Goal: Task Accomplishment & Management: Use online tool/utility

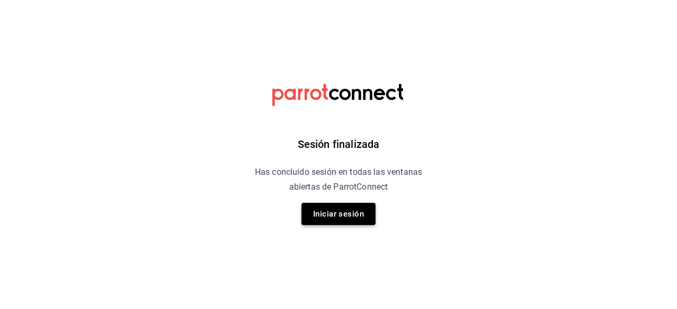
click at [325, 203] on button "Iniciar sesión" at bounding box center [338, 214] width 74 height 22
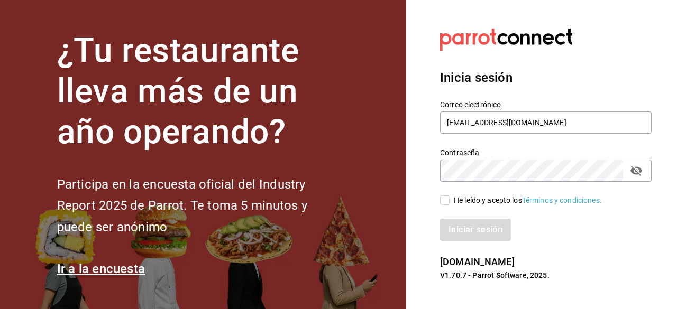
click at [447, 202] on input "He leído y acepto los Términos y condiciones." at bounding box center [445, 201] width 10 height 10
checkbox input "true"
click at [459, 230] on button "Iniciar sesión" at bounding box center [476, 230] width 72 height 22
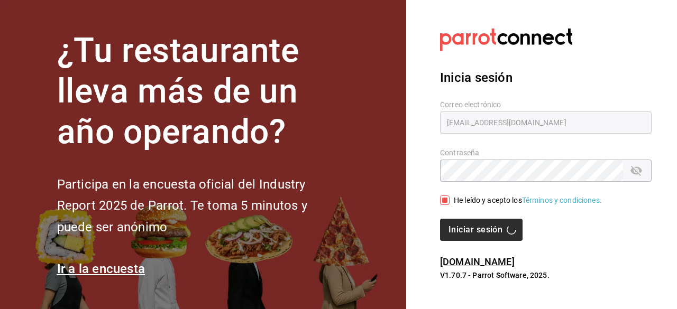
click at [459, 230] on div "Iniciar sesión" at bounding box center [545, 230] width 211 height 22
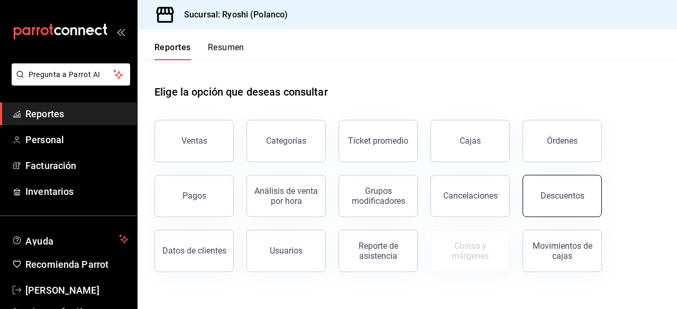
click at [539, 197] on button "Descuentos" at bounding box center [561, 196] width 79 height 42
click at [539, 197] on html "Pregunta a Parrot AI Reportes Personal Facturación Inventarios Ayuda Recomienda…" at bounding box center [338, 154] width 677 height 309
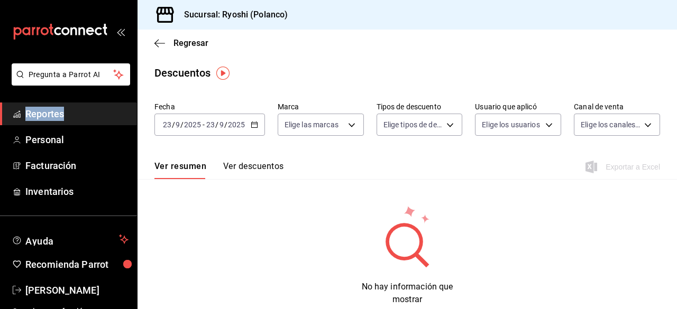
click at [251, 128] on icon "button" at bounding box center [254, 124] width 7 height 7
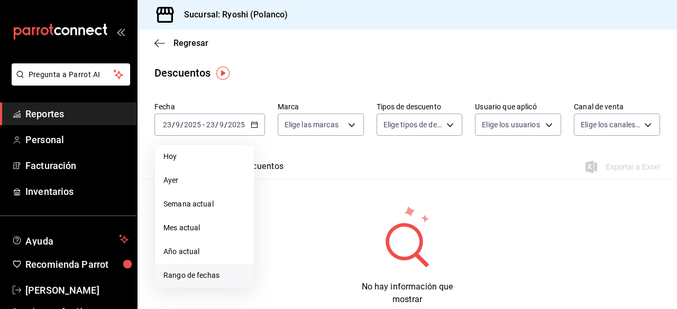
click at [207, 272] on span "Rango de fechas" at bounding box center [204, 275] width 82 height 11
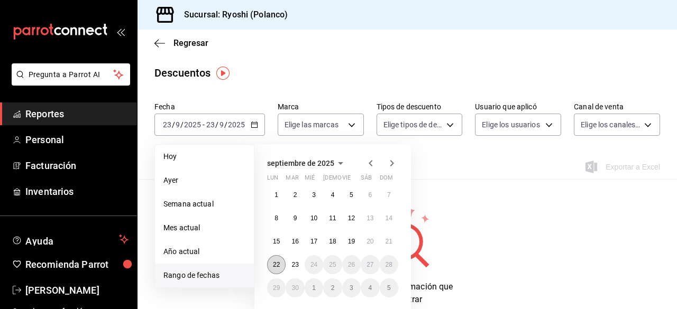
click at [275, 264] on abbr "22" at bounding box center [276, 264] width 7 height 7
click at [295, 266] on abbr "23" at bounding box center [294, 264] width 7 height 7
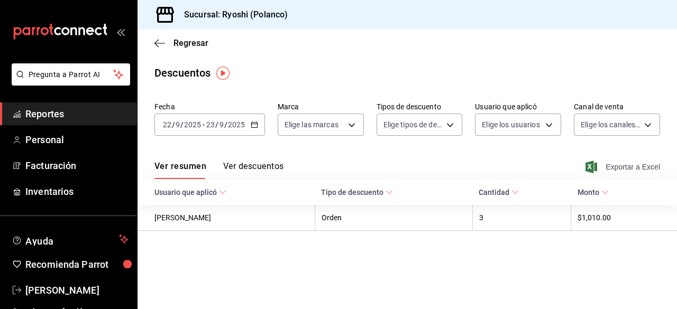
click at [608, 165] on span "Exportar a Excel" at bounding box center [623, 167] width 72 height 13
click at [608, 165] on div "Exportando a excel..." at bounding box center [617, 167] width 86 height 10
click at [158, 44] on icon "button" at bounding box center [159, 44] width 11 height 10
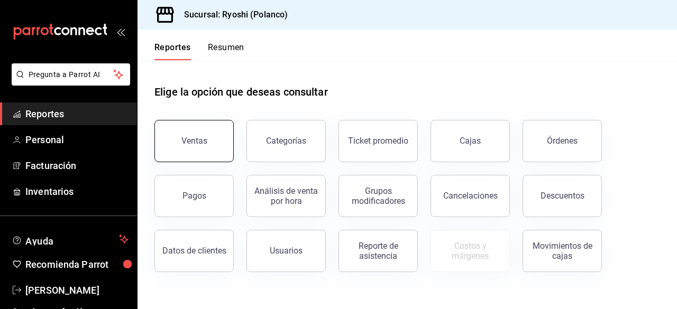
click at [202, 134] on button "Ventas" at bounding box center [193, 141] width 79 height 42
click at [202, 134] on html "Pregunta a Parrot AI Reportes Personal Facturación Inventarios Ayuda Recomienda…" at bounding box center [338, 154] width 677 height 309
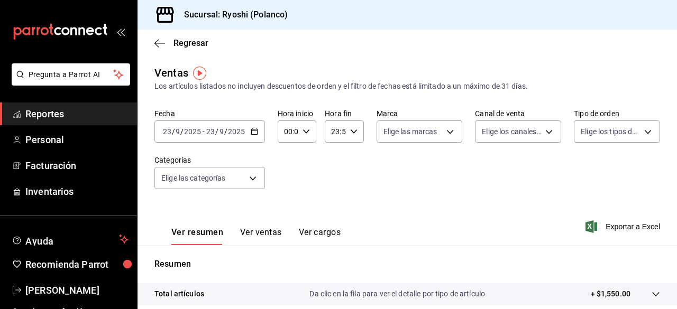
click at [212, 131] on input "23" at bounding box center [211, 131] width 10 height 8
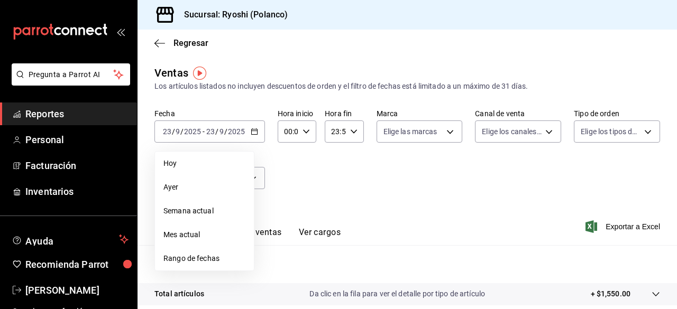
click at [209, 256] on span "Rango de fechas" at bounding box center [204, 258] width 82 height 11
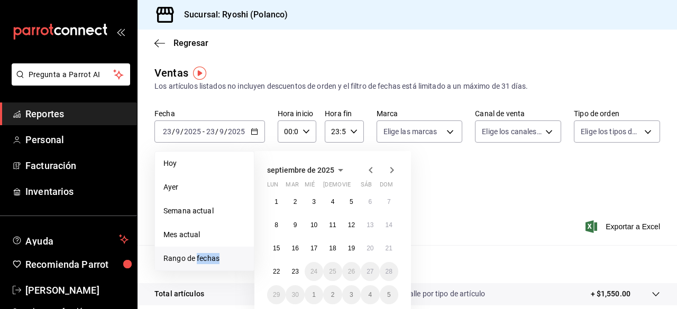
click at [209, 256] on span "Rango de fechas" at bounding box center [204, 258] width 82 height 11
click at [275, 274] on abbr "22" at bounding box center [276, 271] width 7 height 7
click at [293, 272] on abbr "23" at bounding box center [294, 271] width 7 height 7
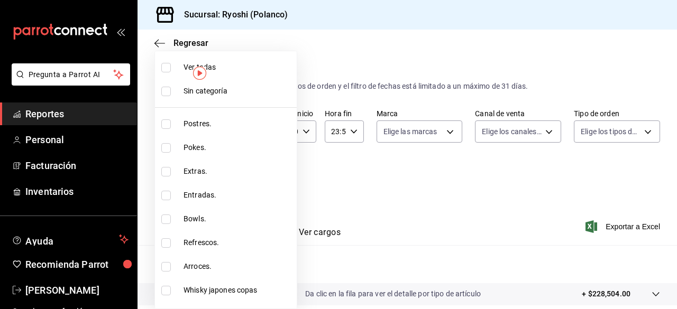
click at [254, 179] on body "Pregunta a Parrot AI Reportes Personal Facturación Inventarios Ayuda Recomienda…" at bounding box center [338, 154] width 677 height 309
click at [168, 68] on input "checkbox" at bounding box center [166, 68] width 10 height 10
checkbox input "true"
type input "3971b1f1-eb4c-4b65-a33f-e0602f1a7270,e647ec20-b9be-4789-a430-eb555fd10a41,bb66a…"
checkbox input "true"
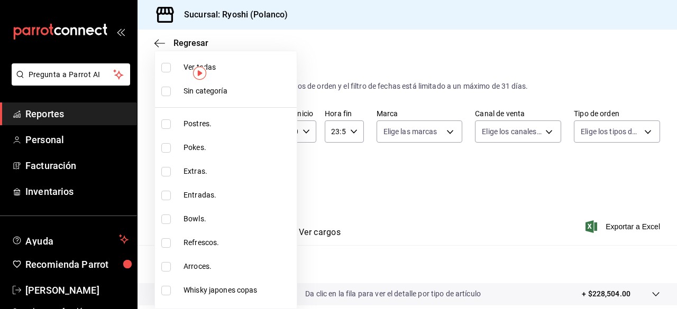
checkbox input "true"
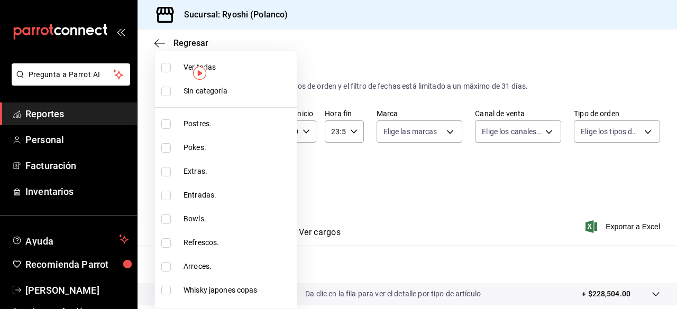
checkbox input "true"
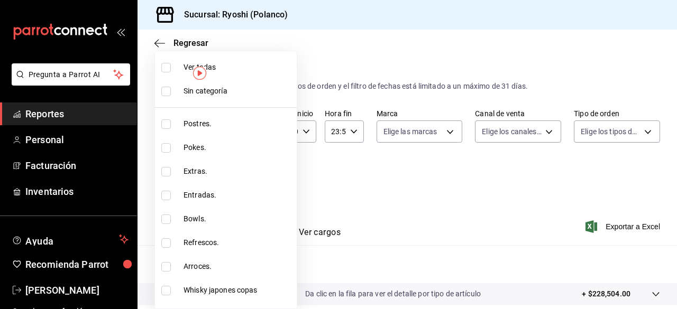
checkbox input "true"
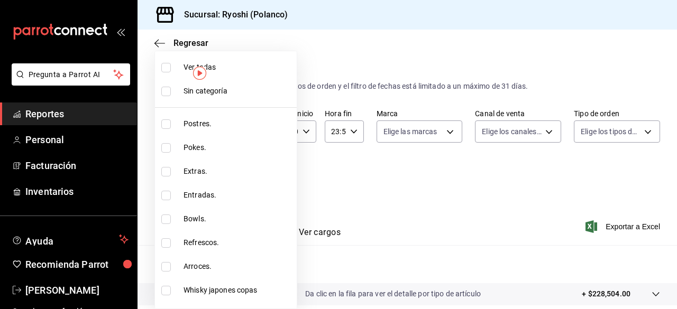
checkbox input "true"
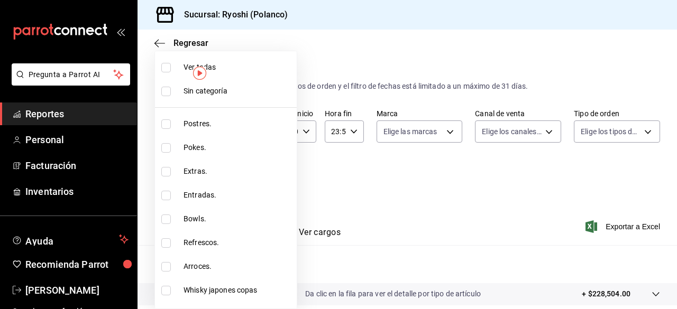
checkbox input "true"
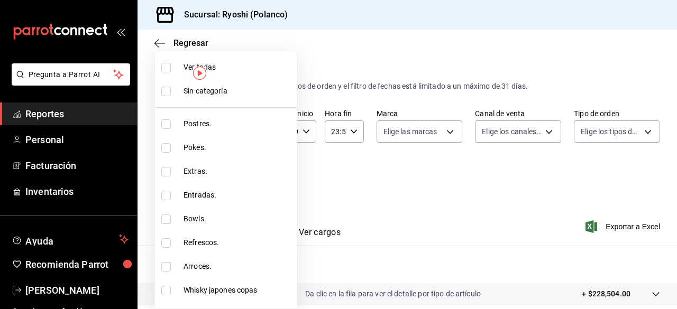
checkbox input "true"
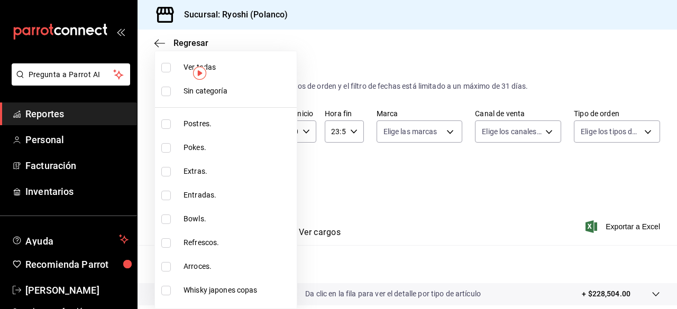
checkbox input "true"
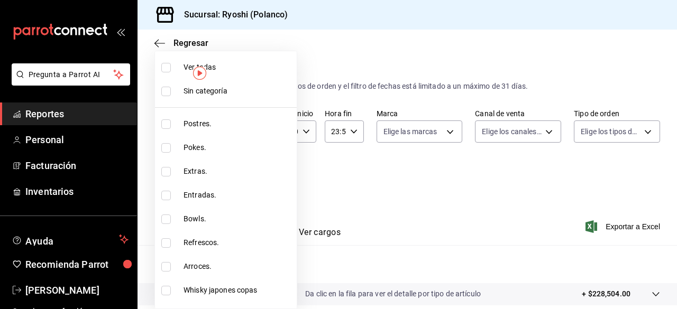
checkbox input "true"
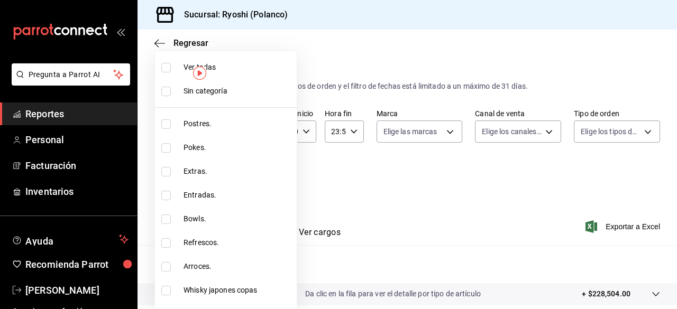
checkbox input "true"
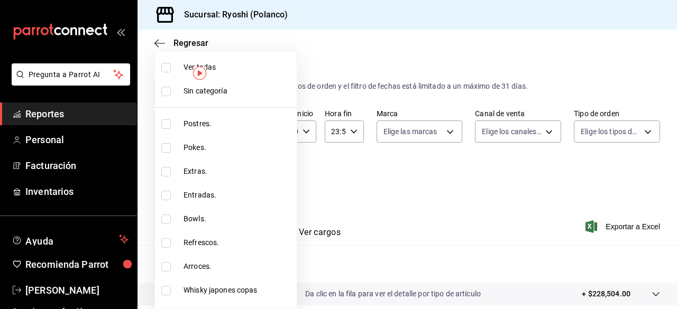
checkbox input "true"
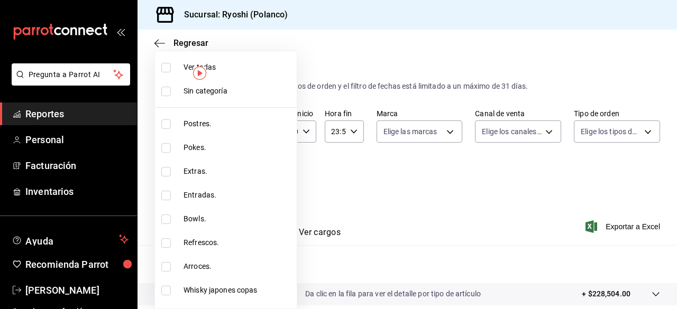
checkbox input "true"
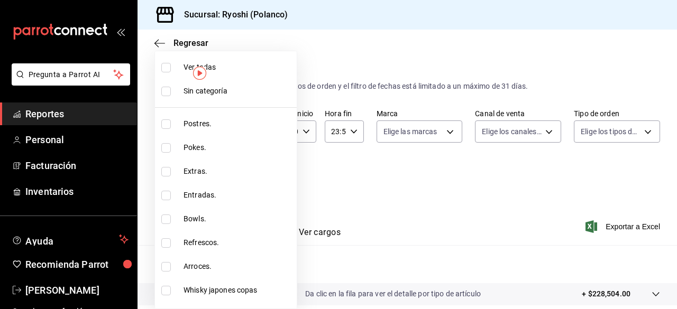
checkbox input "true"
click at [437, 233] on div at bounding box center [338, 154] width 677 height 309
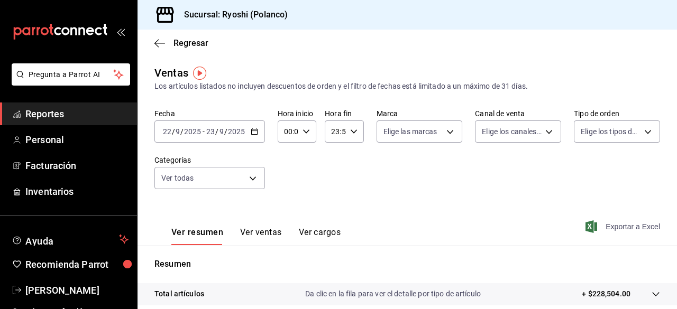
click at [622, 221] on span "Exportar a Excel" at bounding box center [623, 226] width 72 height 13
click at [622, 221] on div "Ver resumen Ver ventas Ver cargos Exportando a excel..." at bounding box center [406, 223] width 539 height 43
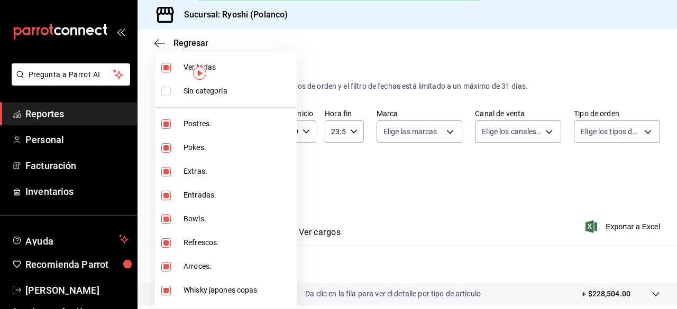
click at [250, 176] on body "Pregunta a Parrot AI Reportes Personal Facturación Inventarios Ayuda Recomienda…" at bounding box center [338, 154] width 677 height 309
click at [163, 67] on input "checkbox" at bounding box center [166, 68] width 10 height 10
checkbox input "false"
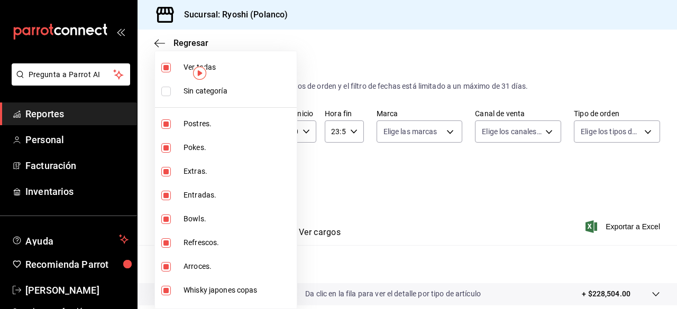
checkbox input "false"
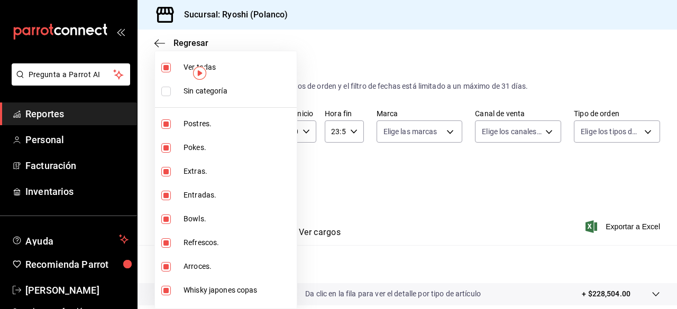
checkbox input "false"
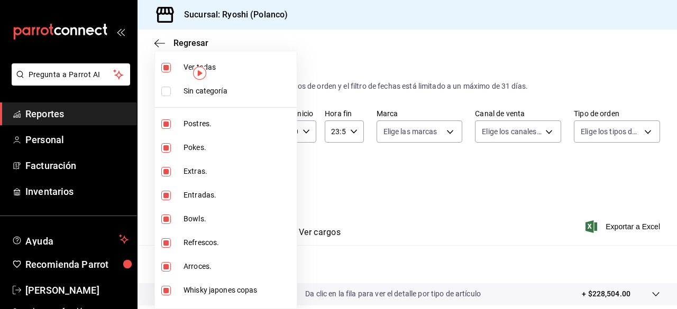
checkbox input "false"
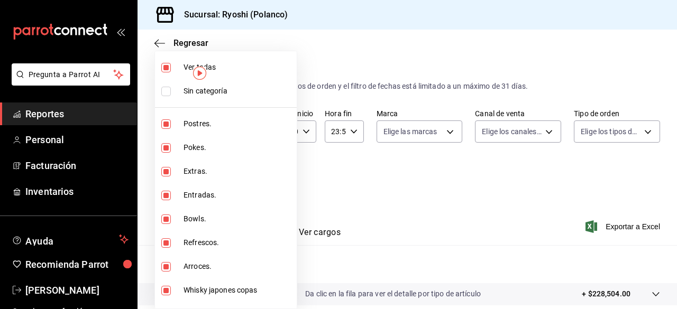
checkbox input "false"
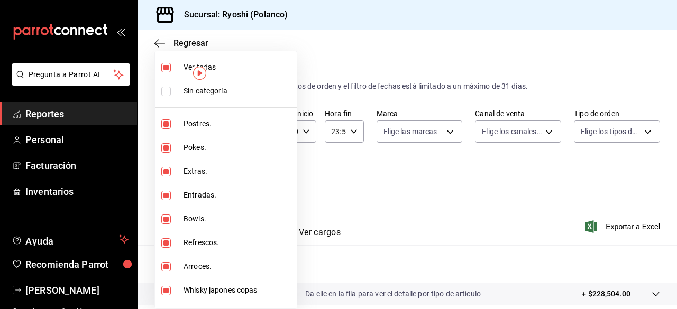
checkbox input "false"
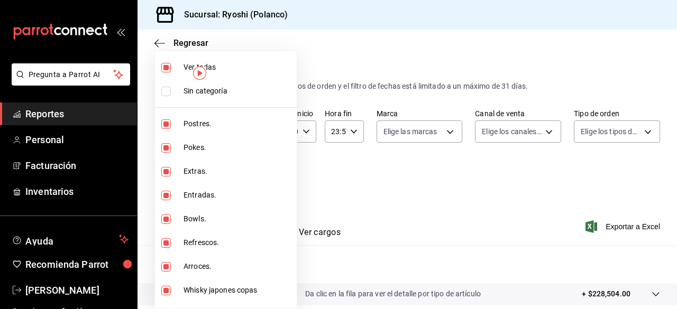
checkbox input "false"
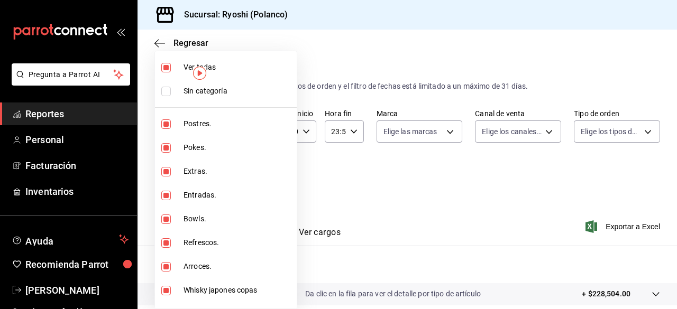
checkbox input "false"
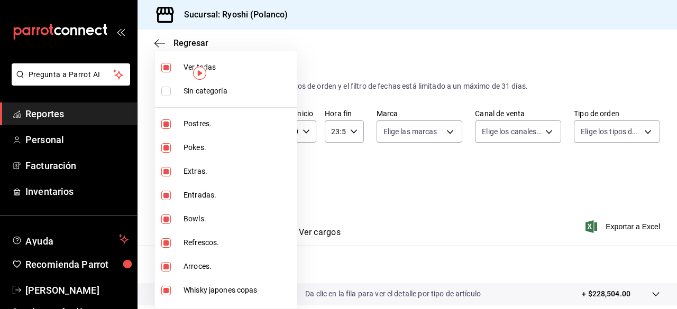
checkbox input "false"
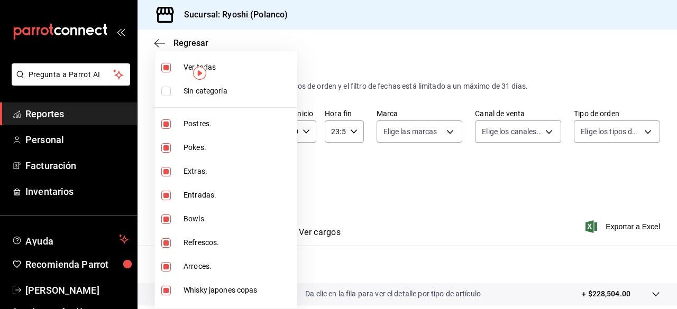
checkbox input "false"
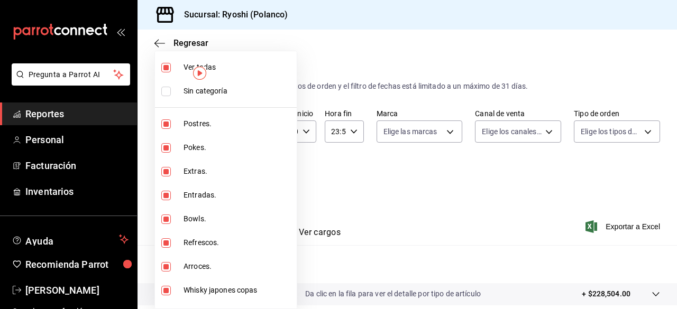
checkbox input "false"
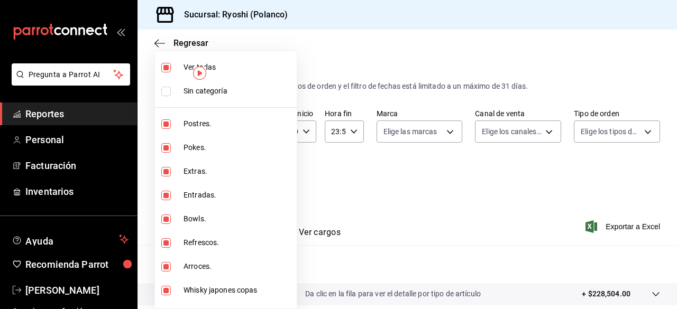
checkbox input "false"
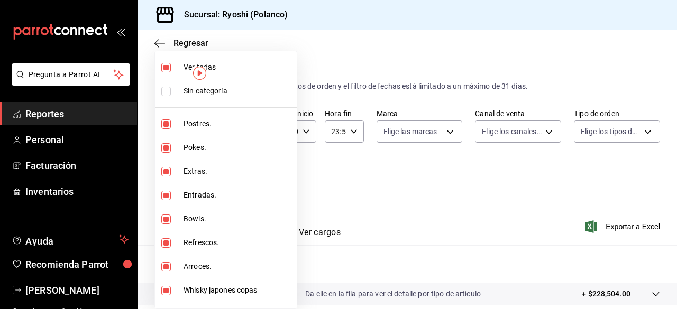
checkbox input "false"
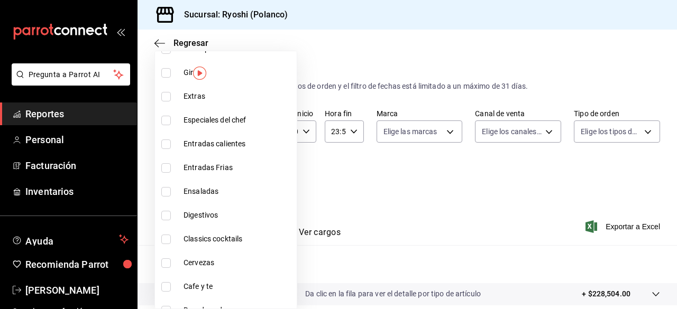
scroll to position [1126, 0]
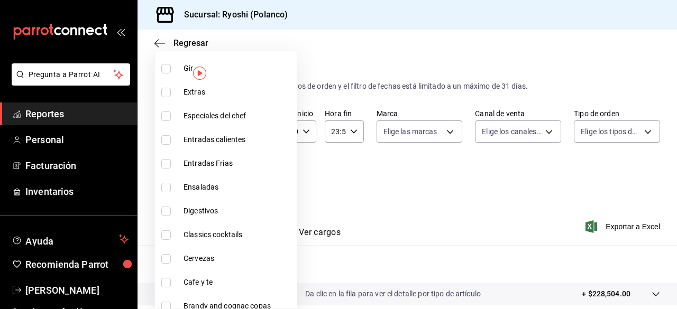
click at [169, 283] on input "checkbox" at bounding box center [166, 283] width 10 height 10
checkbox input "true"
type input "e9d65df4-369a-41df-af20-a5332ddf0d85"
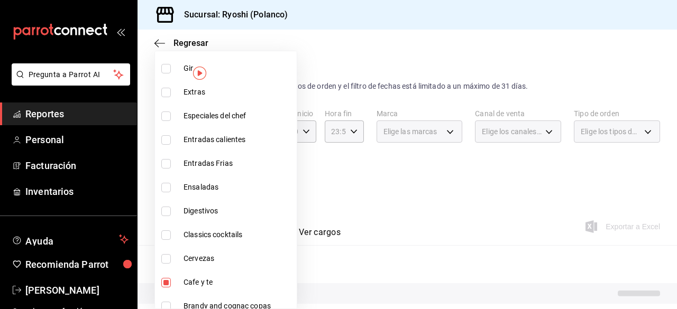
click at [441, 215] on div at bounding box center [338, 154] width 677 height 309
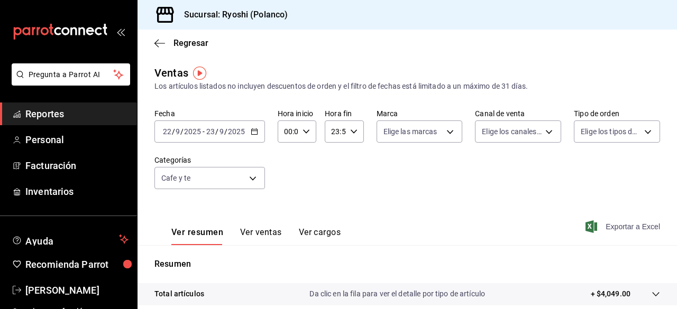
click at [611, 228] on span "Exportar a Excel" at bounding box center [623, 226] width 72 height 13
click at [611, 228] on div "Exportando a excel..." at bounding box center [617, 227] width 86 height 10
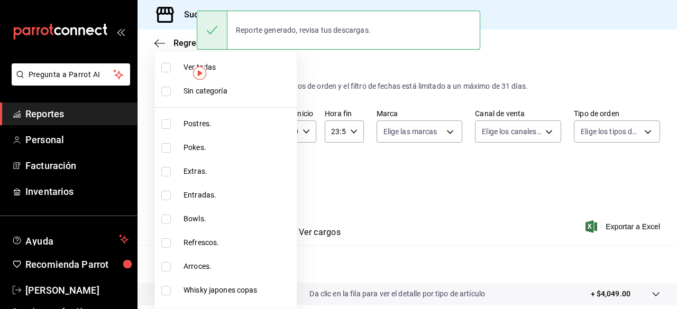
click at [251, 183] on body "Pregunta a Parrot AI Reportes Personal Facturación Inventarios Ayuda Recomienda…" at bounding box center [338, 154] width 677 height 309
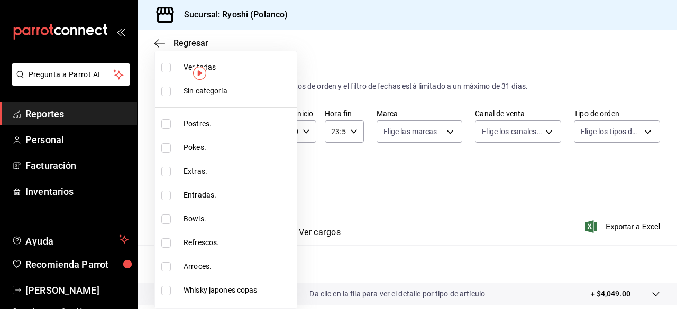
click at [166, 66] on input "checkbox" at bounding box center [166, 68] width 10 height 10
checkbox input "true"
type input "3971b1f1-eb4c-4b65-a33f-e0602f1a7270,e647ec20-b9be-4789-a430-eb555fd10a41,bb66a…"
checkbox input "true"
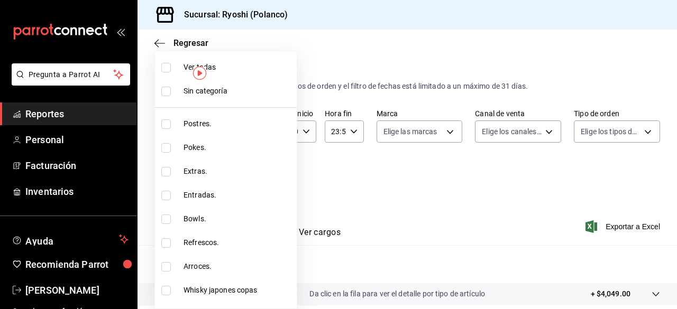
checkbox input "true"
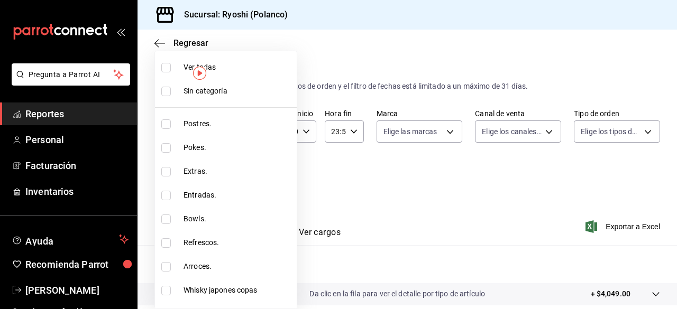
checkbox input "true"
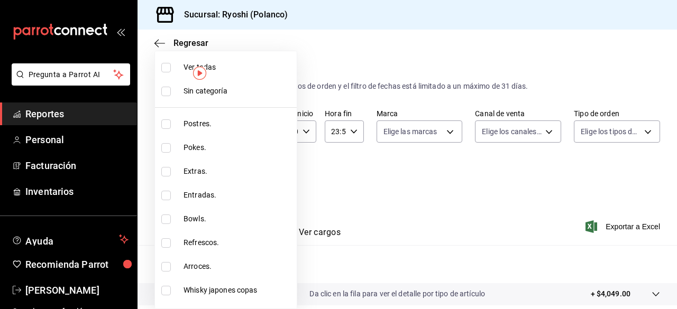
checkbox input "true"
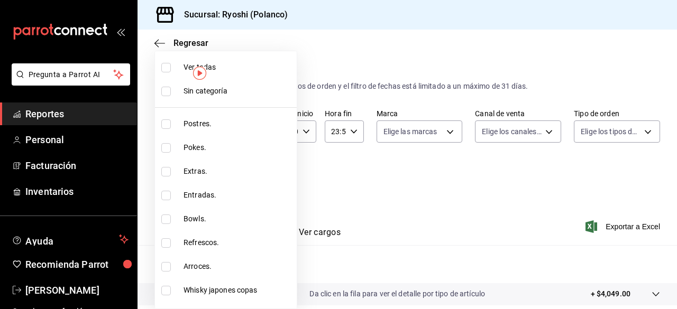
checkbox input "true"
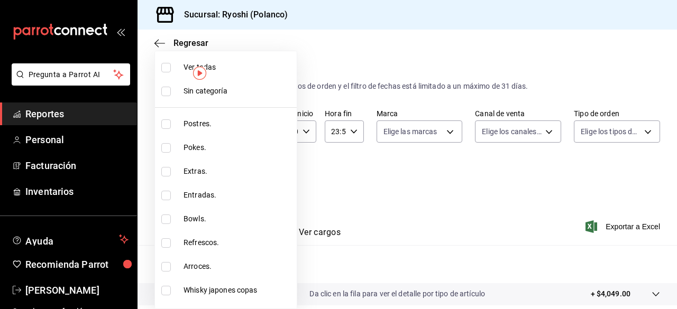
checkbox input "true"
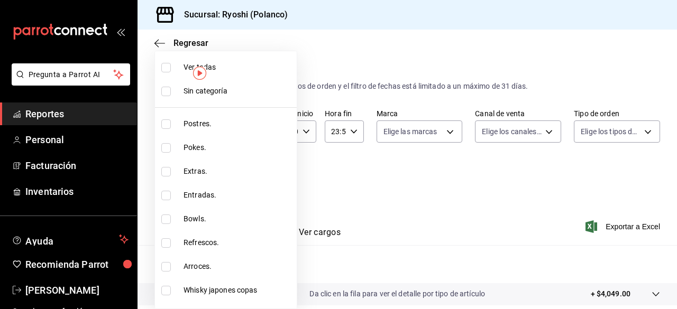
checkbox input "true"
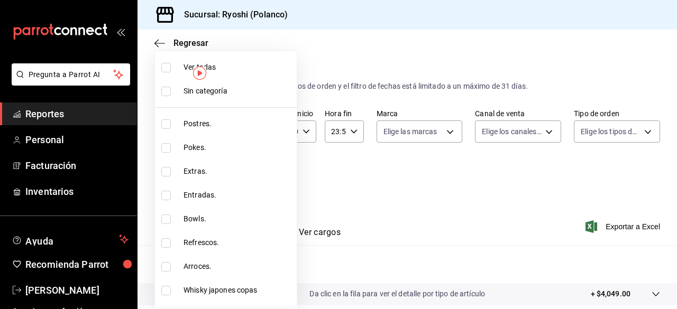
checkbox input "true"
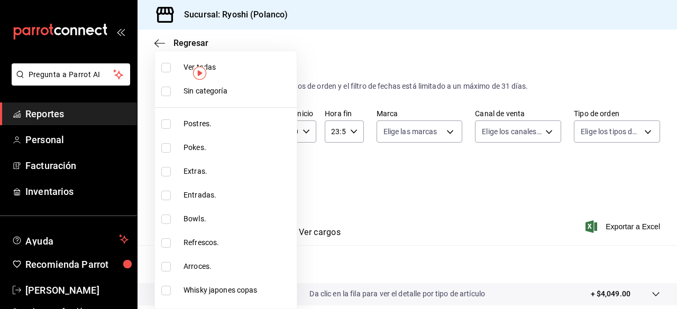
checkbox input "true"
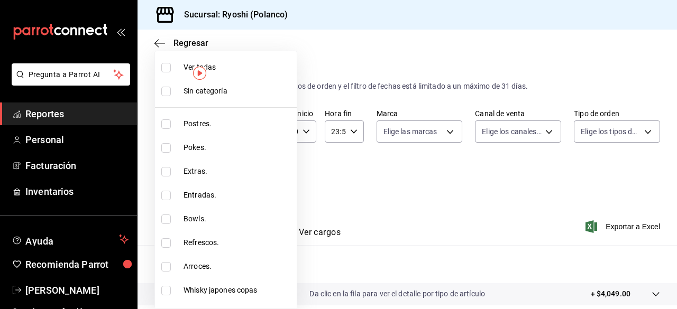
checkbox input "true"
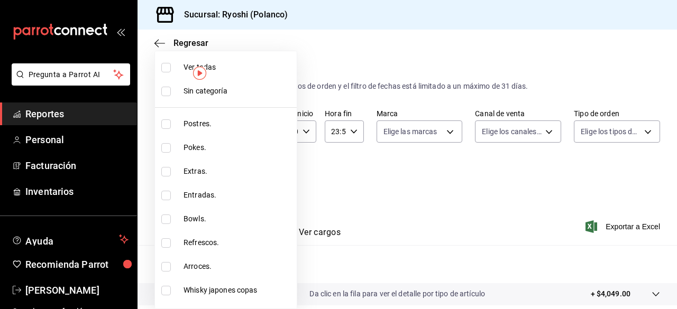
checkbox input "true"
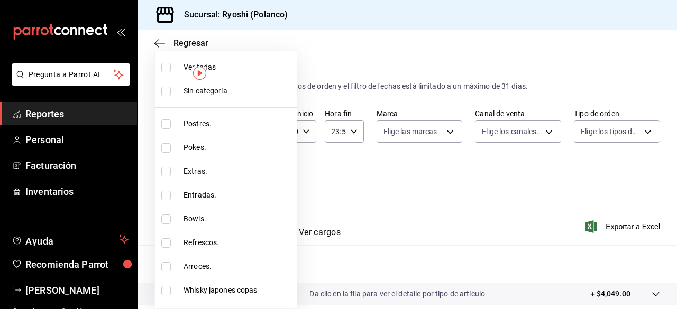
checkbox input "true"
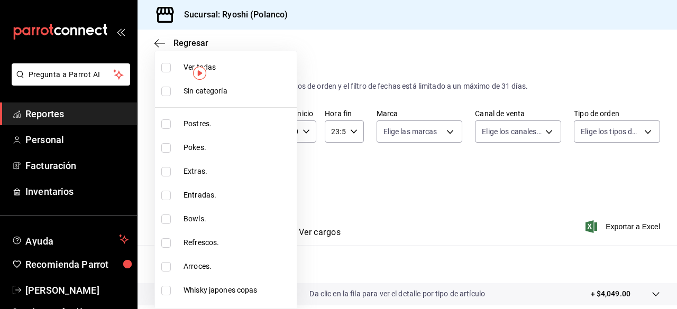
checkbox input "true"
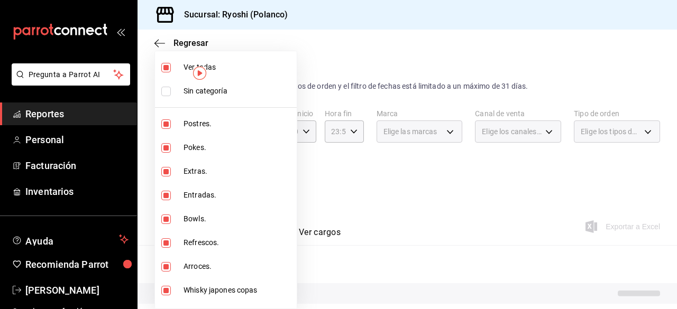
click at [166, 66] on input "checkbox" at bounding box center [166, 68] width 10 height 10
checkbox input "false"
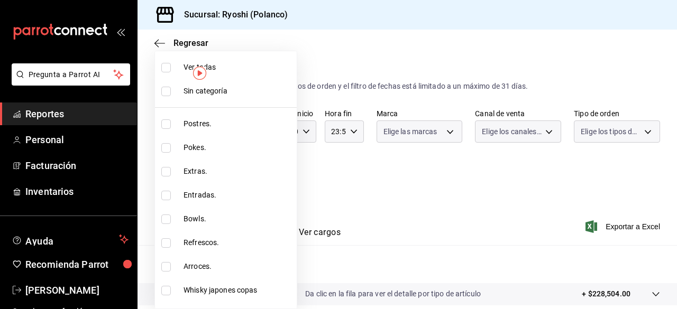
checkbox input "false"
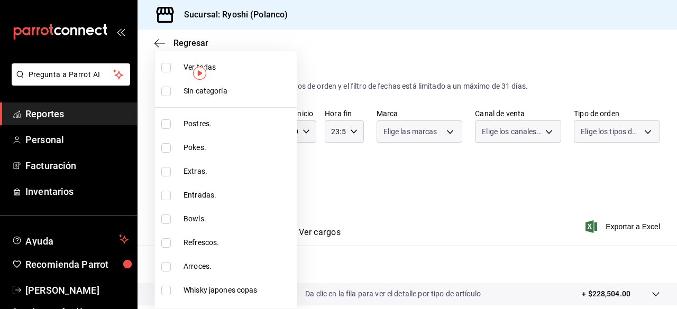
checkbox input "false"
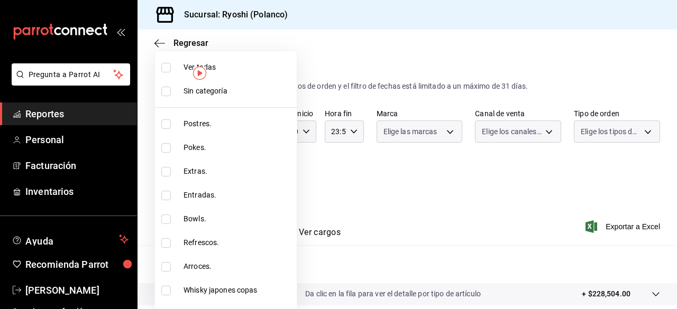
checkbox input "false"
click at [165, 125] on input "checkbox" at bounding box center [166, 124] width 10 height 10
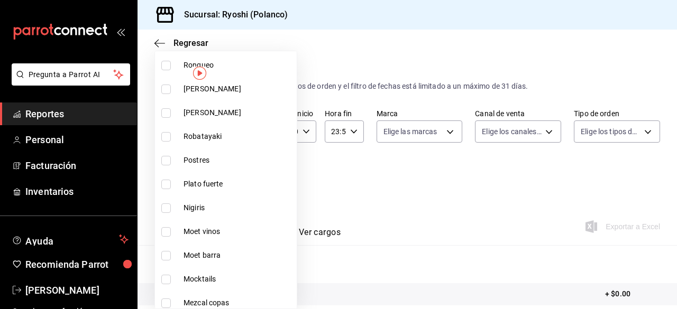
scroll to position [774, 0]
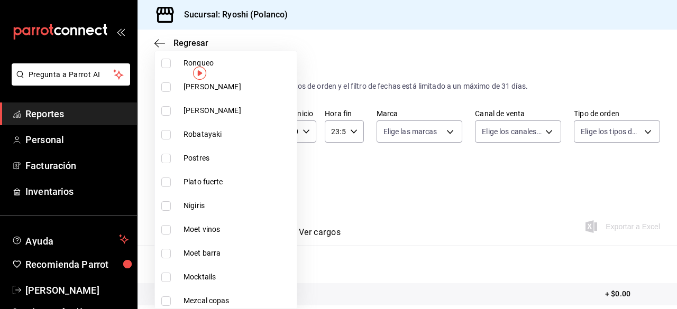
click at [166, 159] on input "checkbox" at bounding box center [166, 159] width 10 height 10
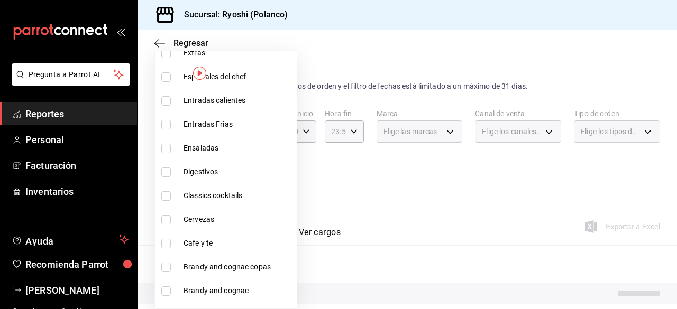
scroll to position [1206, 0]
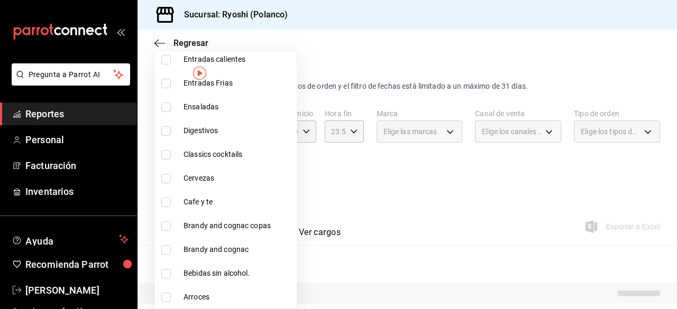
click at [427, 234] on div at bounding box center [338, 154] width 677 height 309
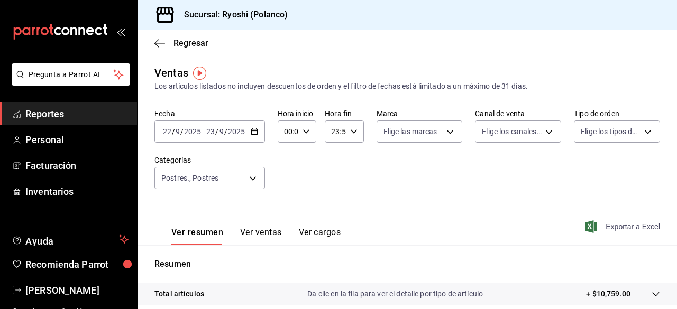
click at [617, 226] on span "Exportar a Excel" at bounding box center [623, 226] width 72 height 13
click at [617, 226] on div "Exportando a excel..." at bounding box center [617, 227] width 86 height 10
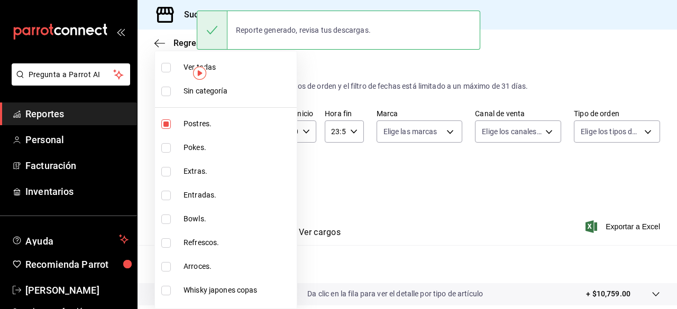
click at [257, 184] on body "Pregunta a Parrot AI Reportes Personal Facturación Inventarios Ayuda Recomienda…" at bounding box center [338, 154] width 677 height 309
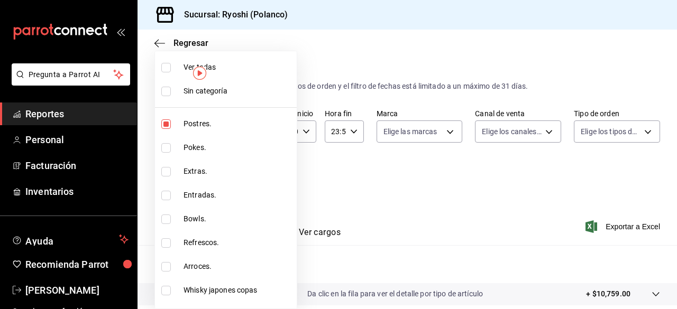
click at [168, 67] on input "checkbox" at bounding box center [166, 68] width 10 height 10
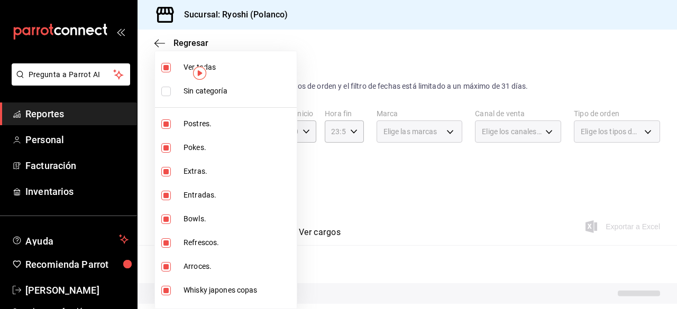
click at [168, 67] on input "checkbox" at bounding box center [166, 68] width 10 height 10
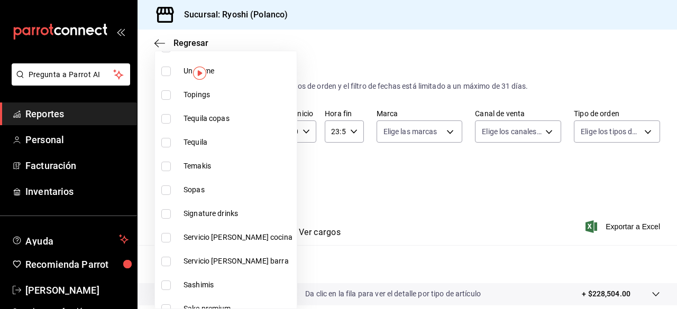
scroll to position [494, 0]
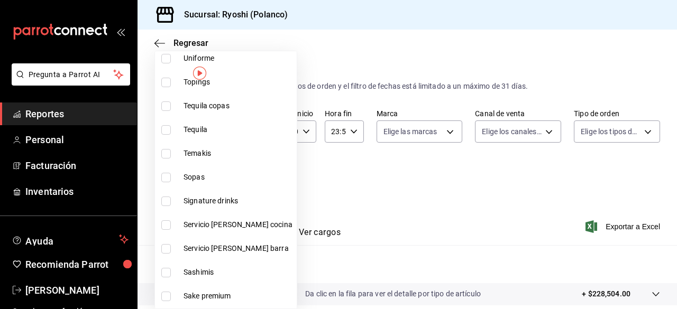
click at [168, 198] on input "checkbox" at bounding box center [166, 202] width 10 height 10
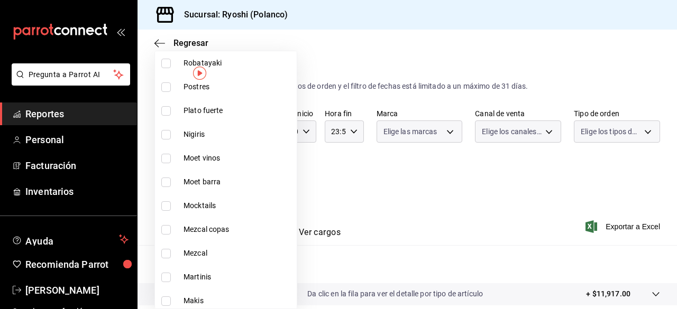
scroll to position [869, 0]
click at [164, 253] on input "checkbox" at bounding box center [166, 254] width 10 height 10
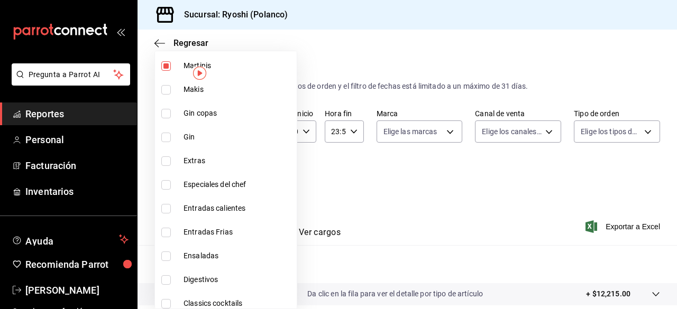
scroll to position [1070, 0]
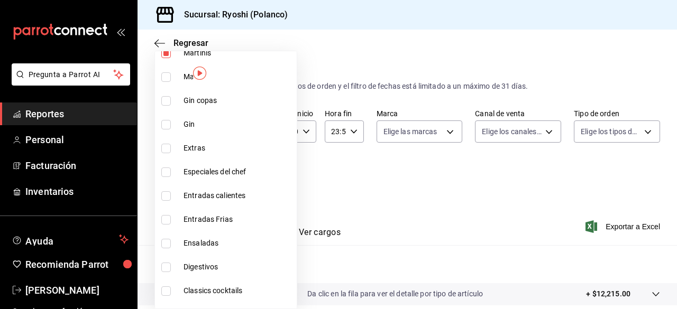
click at [165, 291] on input "checkbox" at bounding box center [166, 291] width 10 height 10
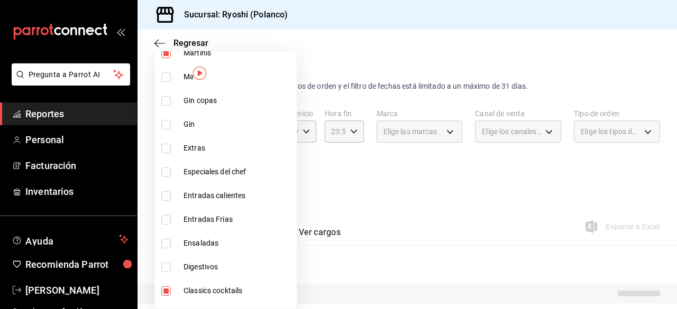
click at [417, 211] on div at bounding box center [338, 154] width 677 height 309
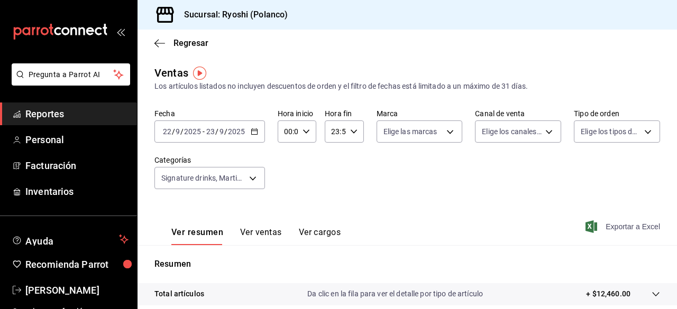
click at [591, 225] on span "Exportar a Excel" at bounding box center [623, 226] width 72 height 13
click at [591, 225] on div "Exportando a excel..." at bounding box center [617, 227] width 86 height 10
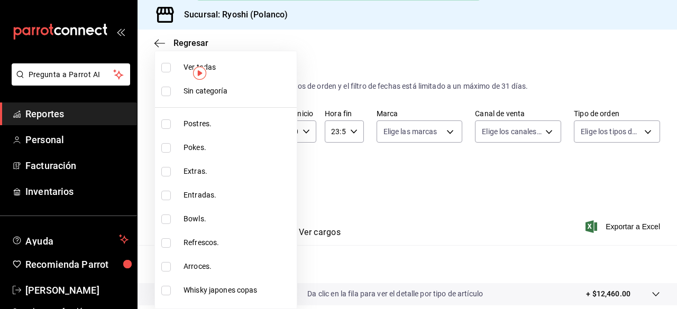
click at [249, 183] on body "Pregunta a Parrot AI Reportes Personal Facturación Inventarios Ayuda Recomienda…" at bounding box center [338, 154] width 677 height 309
click at [250, 177] on li "Extras." at bounding box center [226, 172] width 142 height 24
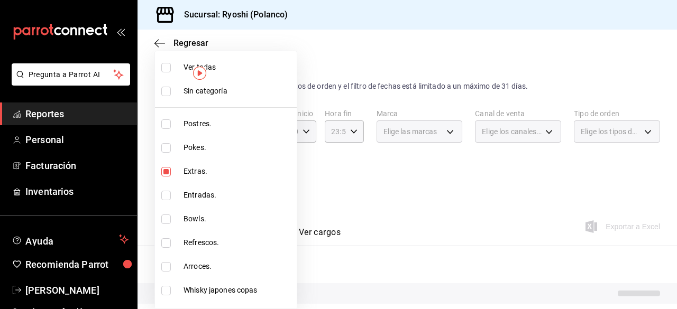
click at [250, 177] on li "Extras." at bounding box center [226, 172] width 142 height 24
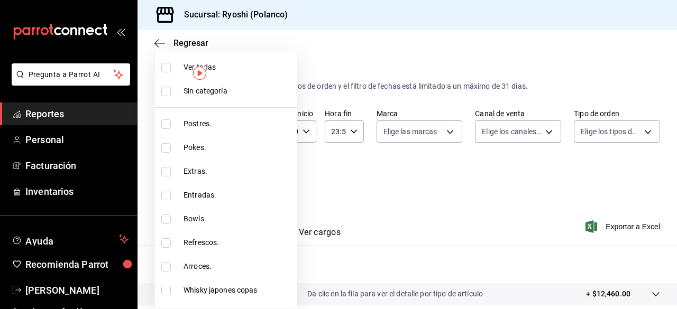
click at [251, 176] on span "Extras." at bounding box center [237, 171] width 109 height 11
click at [354, 177] on div at bounding box center [338, 154] width 677 height 309
click at [252, 178] on body "Pregunta a Parrot AI Reportes Personal Facturación Inventarios Ayuda Recomienda…" at bounding box center [338, 154] width 677 height 309
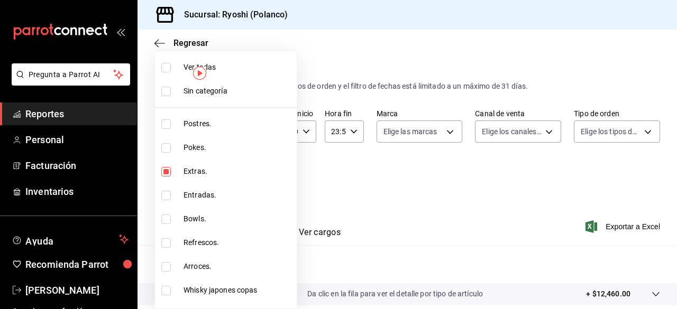
click at [252, 178] on li "Extras." at bounding box center [226, 172] width 142 height 24
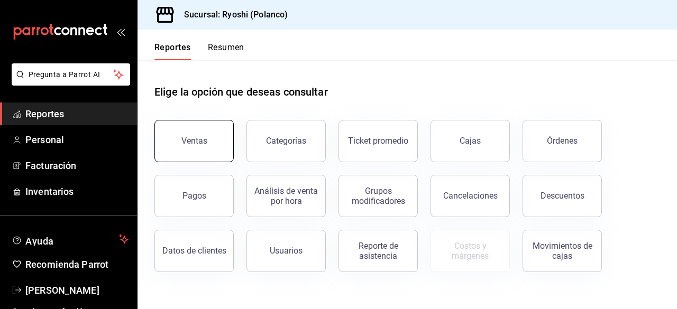
click at [207, 137] on button "Ventas" at bounding box center [193, 141] width 79 height 42
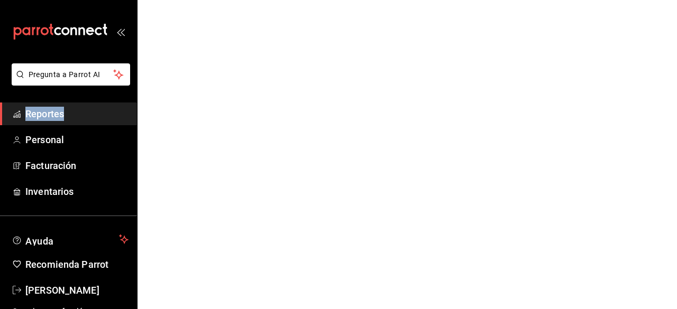
click at [207, 0] on html "Pregunta a Parrot AI Reportes Personal Facturación Inventarios Ayuda Recomienda…" at bounding box center [338, 0] width 677 height 0
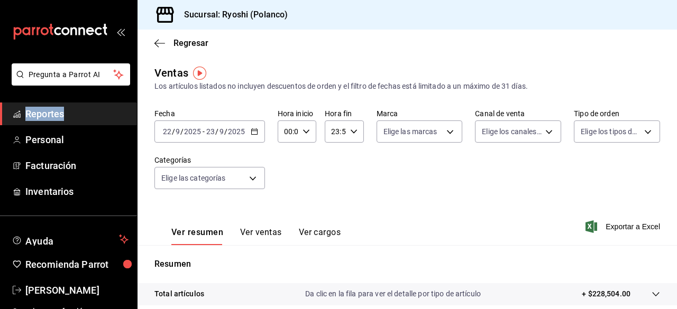
click at [254, 130] on icon "button" at bounding box center [254, 131] width 7 height 7
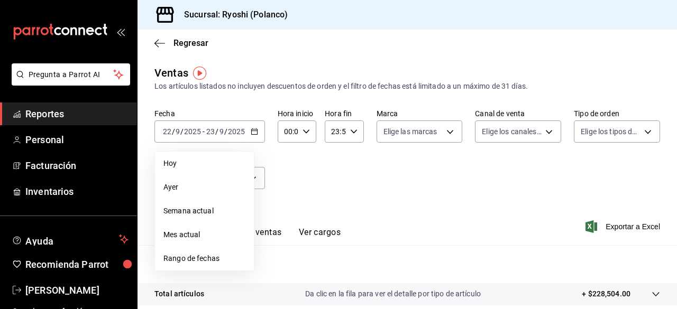
click at [202, 258] on span "Rango de fechas" at bounding box center [204, 258] width 82 height 11
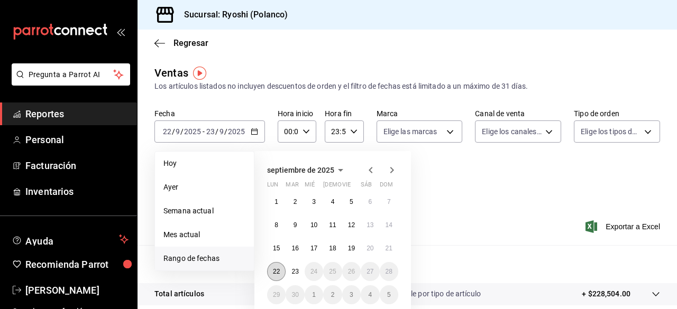
click at [274, 268] on abbr "22" at bounding box center [276, 271] width 7 height 7
click at [289, 272] on button "23" at bounding box center [294, 271] width 18 height 19
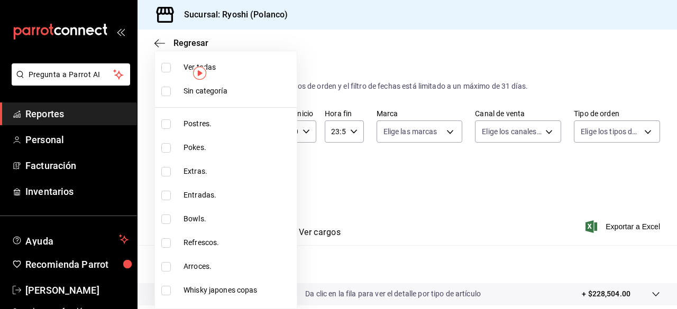
click at [249, 178] on body "Pregunta a Parrot AI Reportes Personal Facturación Inventarios Ayuda Recomienda…" at bounding box center [338, 154] width 677 height 309
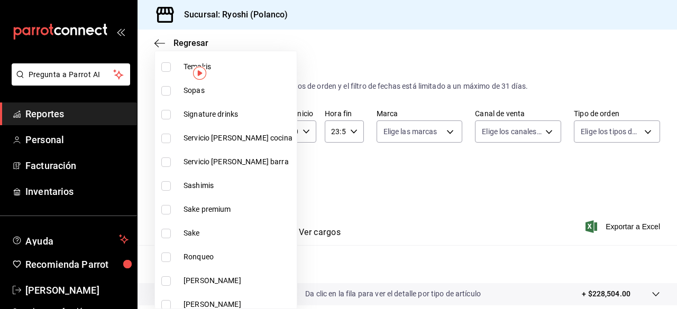
scroll to position [606, 0]
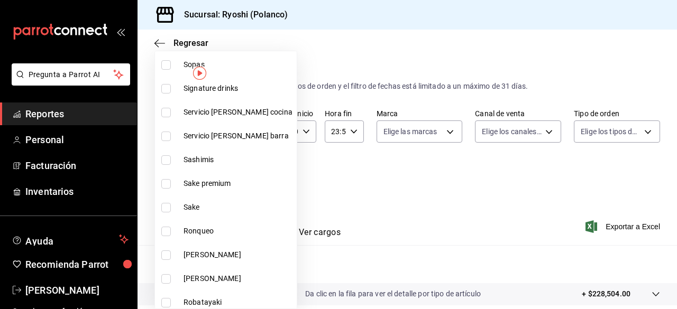
click at [166, 180] on input "checkbox" at bounding box center [166, 184] width 10 height 10
checkbox input "true"
type input "4dc88bab-a57b-40d4-938a-f2d8c146497d"
click at [166, 207] on input "checkbox" at bounding box center [166, 208] width 10 height 10
checkbox input "true"
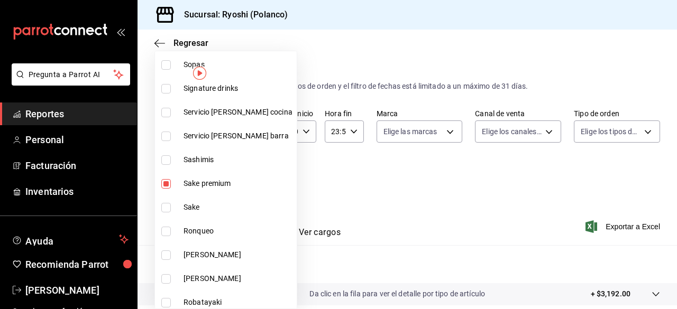
type input "4dc88bab-a57b-40d4-938a-f2d8c146497d,1d493c56-9e8a-41bc-8b21-c30132ae2fd2"
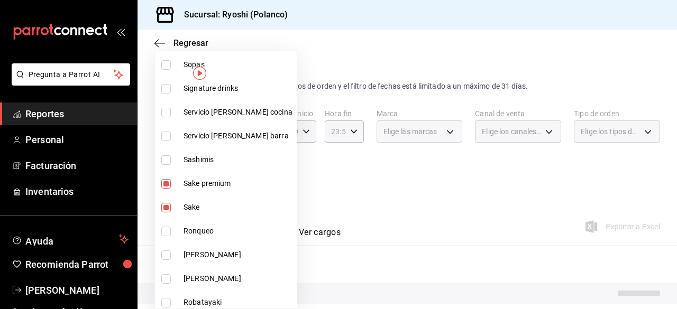
click at [441, 202] on div at bounding box center [338, 154] width 677 height 309
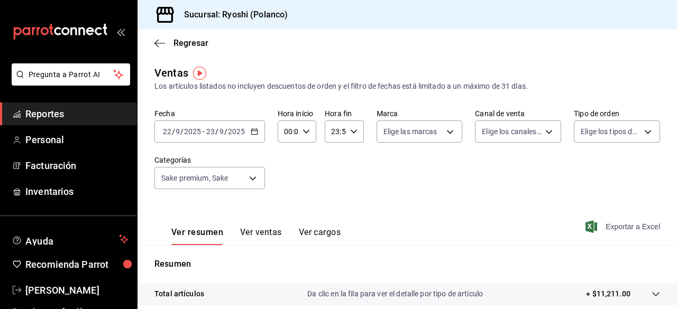
click at [601, 224] on span "Exportar a Excel" at bounding box center [623, 226] width 72 height 13
click at [601, 224] on div "Exportando a excel..." at bounding box center [617, 227] width 86 height 10
